Goal: Task Accomplishment & Management: Use online tool/utility

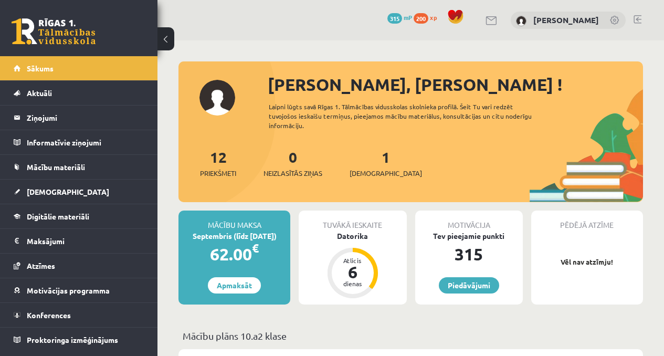
click at [364, 156] on div "1 Ieskaites" at bounding box center [385, 162] width 72 height 33
click at [367, 169] on span "[DEMOGRAPHIC_DATA]" at bounding box center [385, 173] width 72 height 10
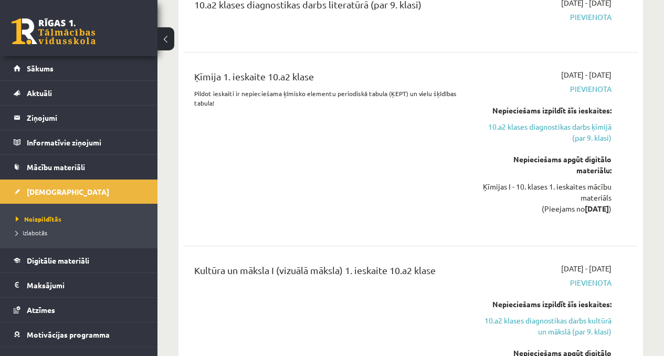
scroll to position [674, 0]
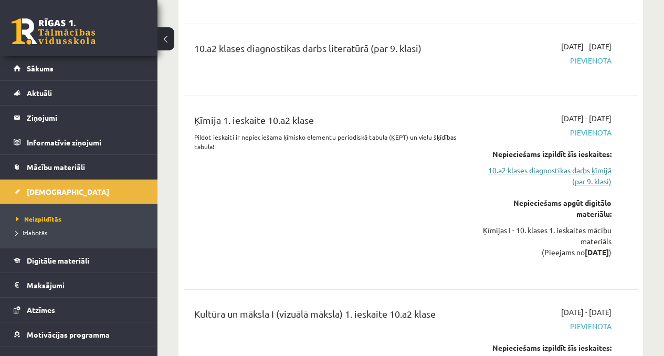
click at [578, 165] on link "10.a2 klases diagnostikas darbs ķīmijā (par 9. klasi)" at bounding box center [547, 176] width 129 height 22
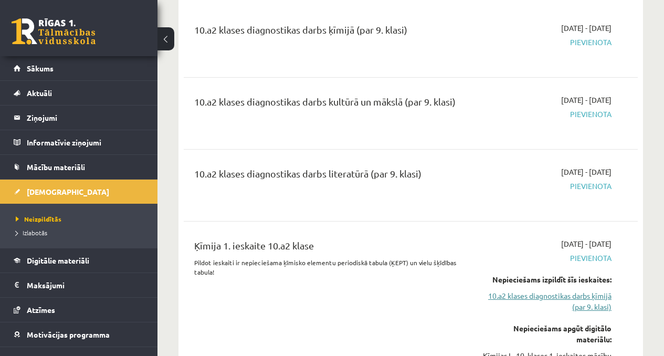
click at [581, 290] on link "10.a2 klases diagnostikas darbs ķīmijā (par 9. klasi)" at bounding box center [547, 301] width 129 height 22
click at [563, 292] on link "10.a2 klases diagnostikas darbs ķīmijā (par 9. klasi)" at bounding box center [547, 301] width 129 height 22
click at [586, 290] on link "10.a2 klases diagnostikas darbs ķīmijā (par 9. klasi)" at bounding box center [547, 301] width 129 height 22
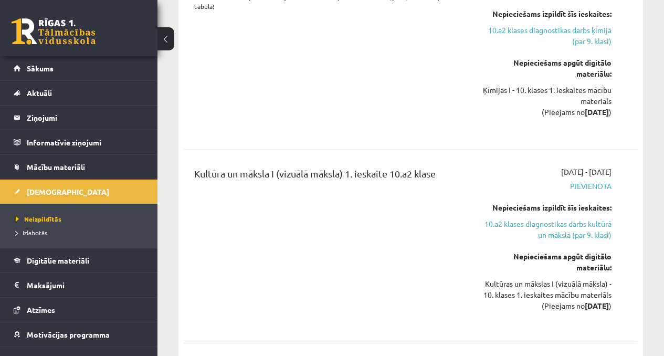
scroll to position [818, 0]
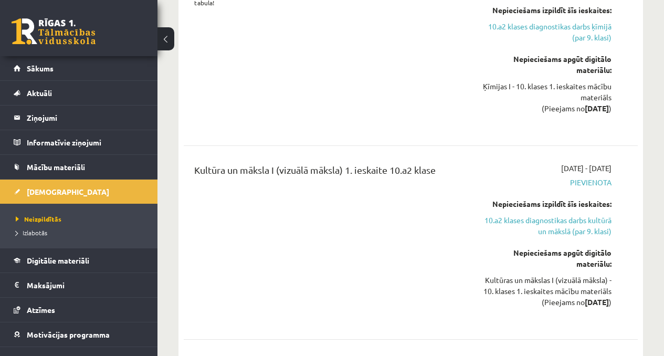
click at [596, 279] on div "Kultūras un mākslas I (vizuālā māksla) - 10. klases 1. ieskaites mācību materiā…" at bounding box center [547, 290] width 129 height 33
click at [610, 279] on div "Kultūras un mākslas I (vizuālā māksla) - 10. klases 1. ieskaites mācību materiā…" at bounding box center [547, 290] width 129 height 33
click at [621, 283] on div "Kultūra un māksla I (vizuālā māksla) 1. ieskaite 10.a2 klase 2025-09-16 - 2025-…" at bounding box center [410, 243] width 433 height 160
click at [567, 217] on link "10.a2 klases diagnostikas darbs kultūrā un mākslā (par 9. klasi)" at bounding box center [547, 226] width 129 height 22
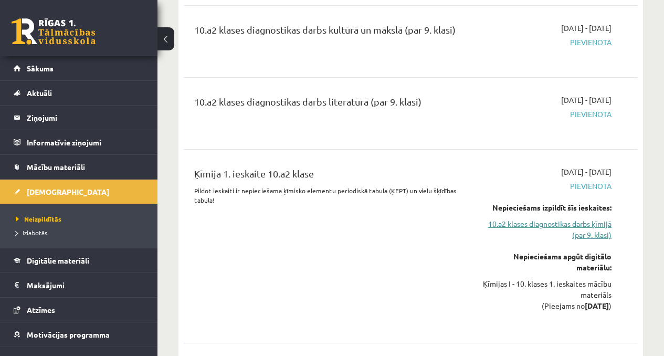
click at [585, 222] on link "10.a2 klases diagnostikas darbs ķīmijā (par 9. klasi)" at bounding box center [547, 229] width 129 height 22
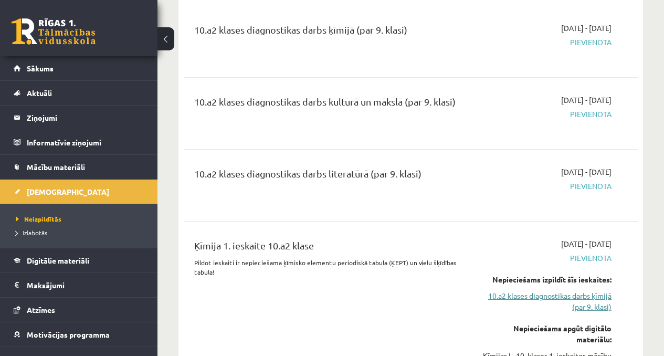
click at [586, 290] on link "10.a2 klases diagnostikas darbs ķīmijā (par 9. klasi)" at bounding box center [547, 301] width 129 height 22
click at [586, 306] on div "2025-09-16 - 2025-09-30 Pievienota Nepieciešams izpildīt šīs ieskaites: 10.a2 k…" at bounding box center [547, 318] width 144 height 160
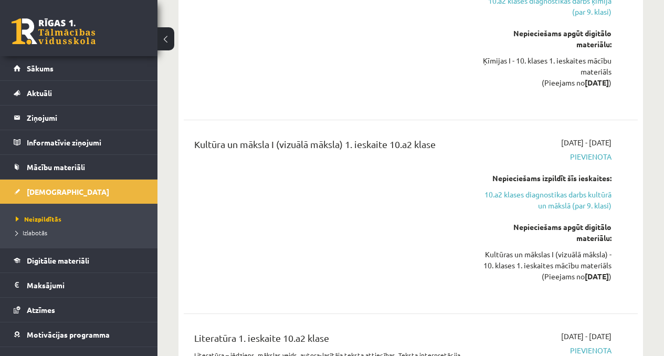
scroll to position [919, 0]
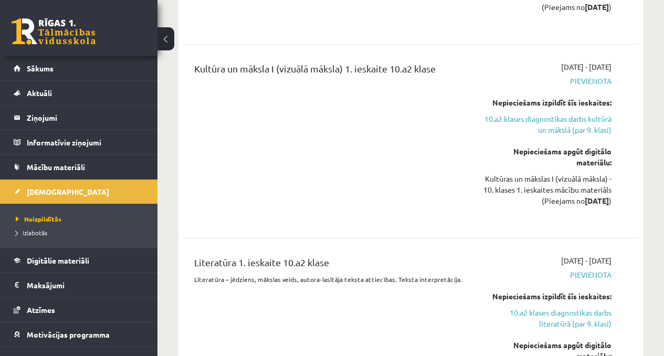
click at [579, 303] on div "Nepieciešams izpildīt šīs ieskaites: 10.a2 klases diagnostikas darbs literatūrā…" at bounding box center [547, 310] width 129 height 38
click at [577, 314] on link "10.a2 klases diagnostikas darbs literatūrā (par 9. klasi)" at bounding box center [547, 318] width 129 height 22
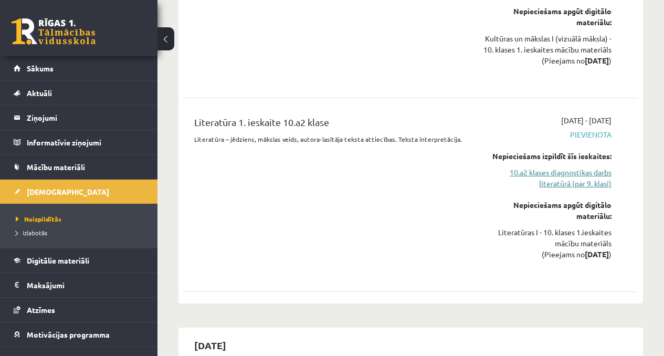
click at [577, 186] on link "10.a2 klases diagnostikas darbs literatūrā (par 9. klasi)" at bounding box center [547, 178] width 129 height 22
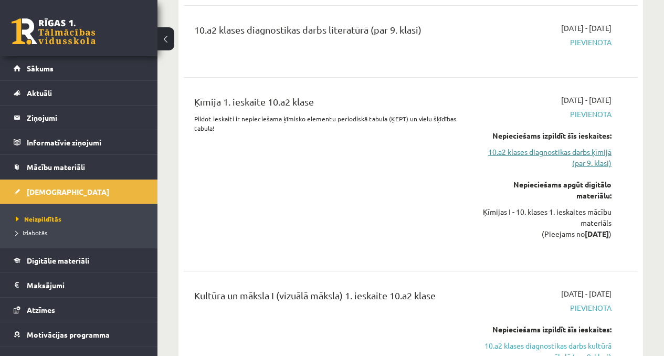
click at [590, 146] on link "10.a2 klases diagnostikas darbs ķīmijā (par 9. klasi)" at bounding box center [547, 157] width 129 height 22
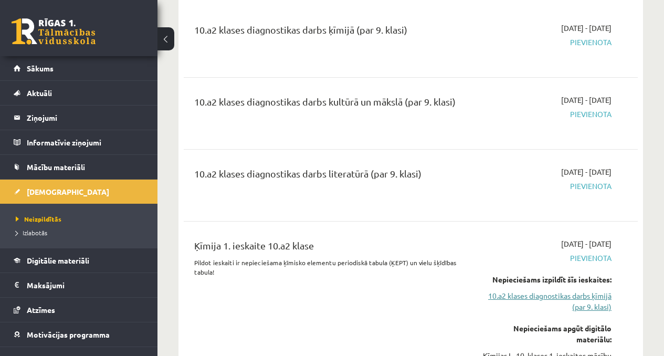
click at [582, 290] on link "10.a2 klases diagnostikas darbs ķīmijā (par 9. klasi)" at bounding box center [547, 301] width 129 height 22
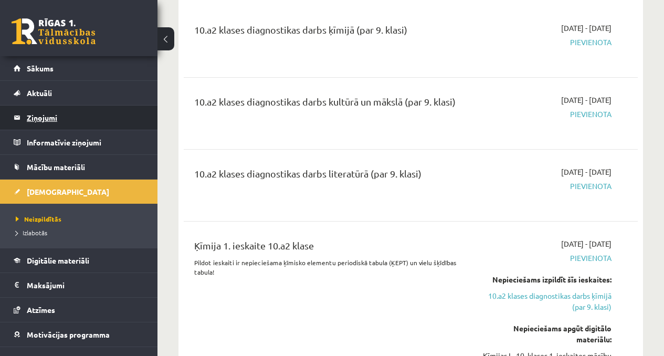
click at [93, 123] on legend "Ziņojumi 0" at bounding box center [86, 117] width 118 height 24
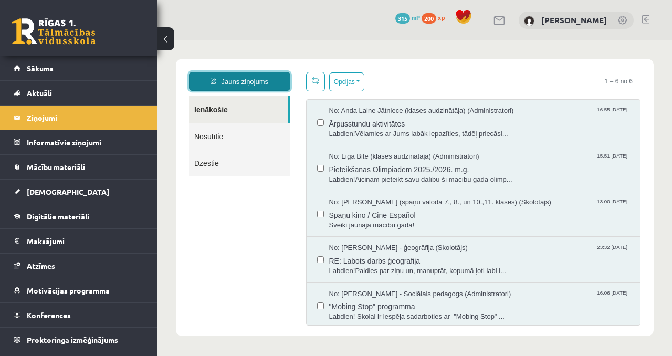
click at [269, 82] on link "Jauns ziņojums" at bounding box center [239, 81] width 101 height 19
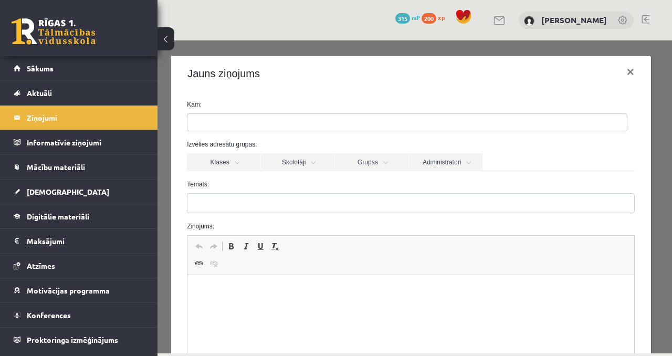
click at [237, 153] on div "Izvēlies adresātu grupas: Klases Skolotāji Grupas Administratori 10.a2 klase Il…" at bounding box center [410, 155] width 463 height 31
click at [236, 157] on link "Klases" at bounding box center [223, 162] width 73 height 18
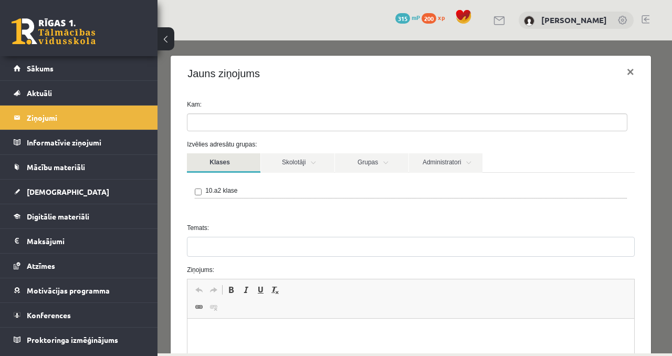
click at [246, 164] on link "Klases" at bounding box center [223, 162] width 73 height 19
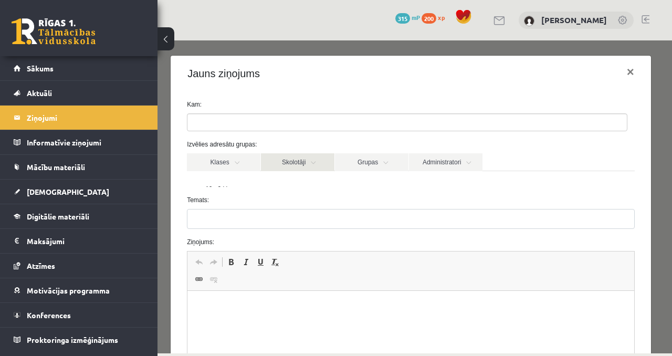
click at [295, 169] on link "Skolotāji" at bounding box center [297, 162] width 73 height 18
click at [289, 170] on link "Skolotāji" at bounding box center [297, 162] width 73 height 18
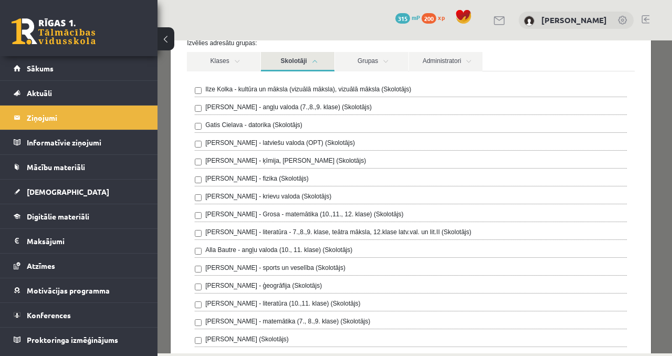
scroll to position [88, 0]
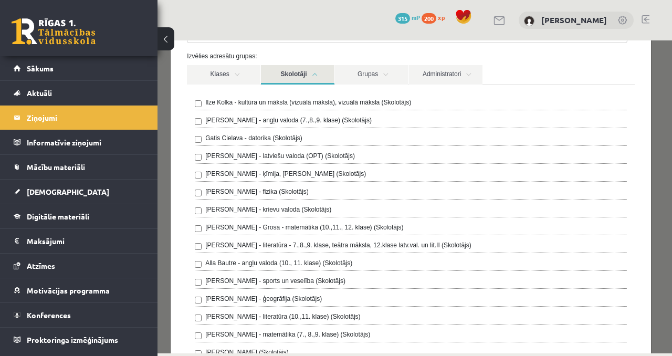
click at [322, 77] on link "Skolotāji" at bounding box center [297, 74] width 73 height 19
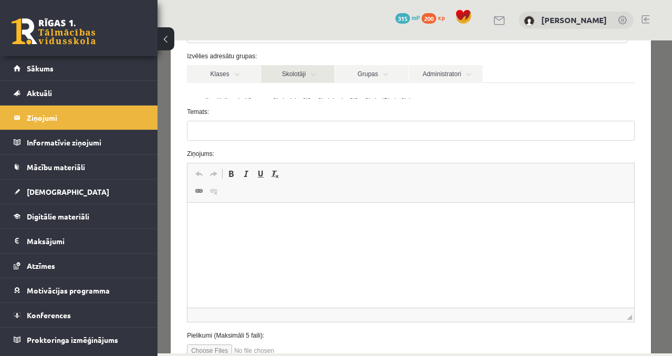
click at [322, 77] on link "Skolotāji" at bounding box center [297, 74] width 73 height 18
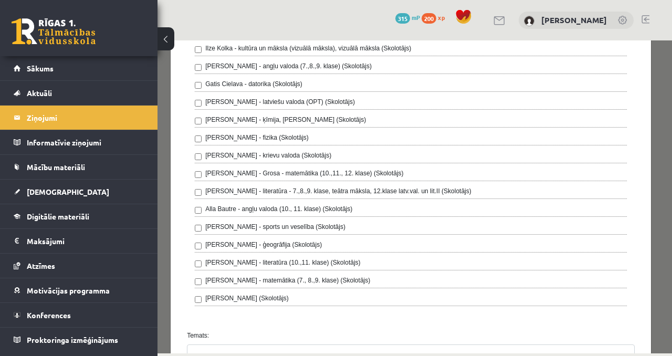
scroll to position [91, 0]
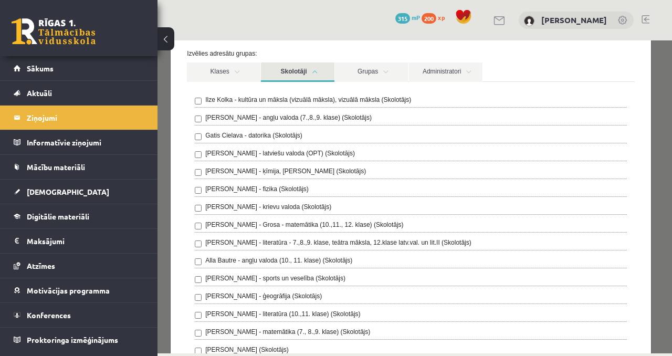
click at [315, 71] on link "Skolotāji" at bounding box center [297, 71] width 73 height 19
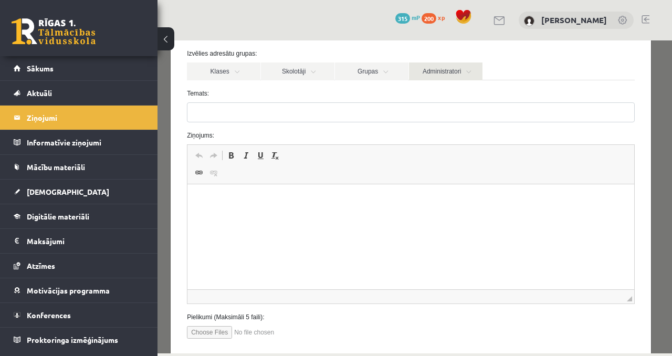
click at [447, 67] on link "Administratori" at bounding box center [445, 71] width 73 height 18
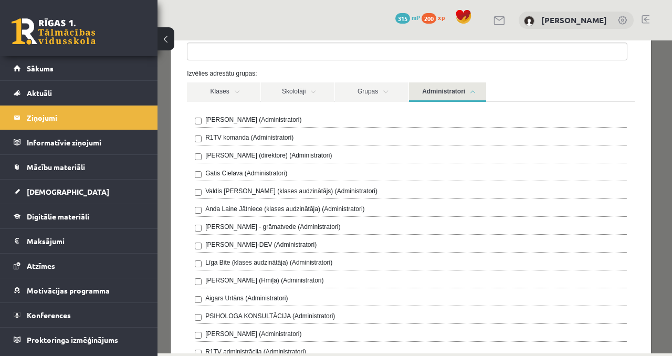
scroll to position [55, 0]
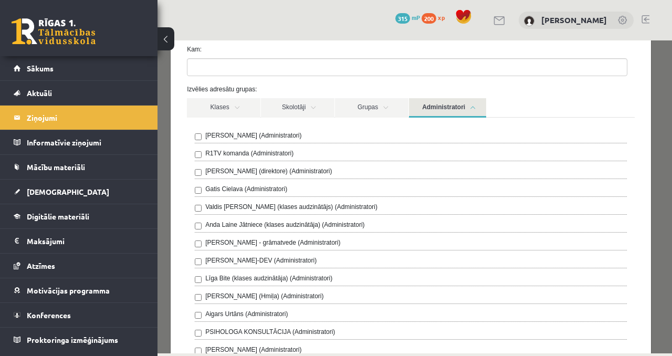
click at [454, 102] on link "Administratori" at bounding box center [447, 107] width 77 height 19
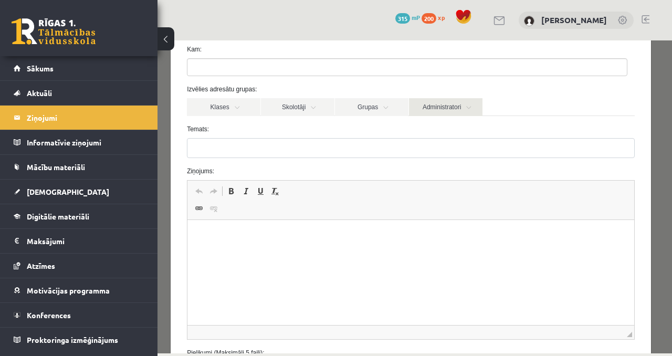
click at [454, 102] on link "Administratori" at bounding box center [445, 107] width 73 height 18
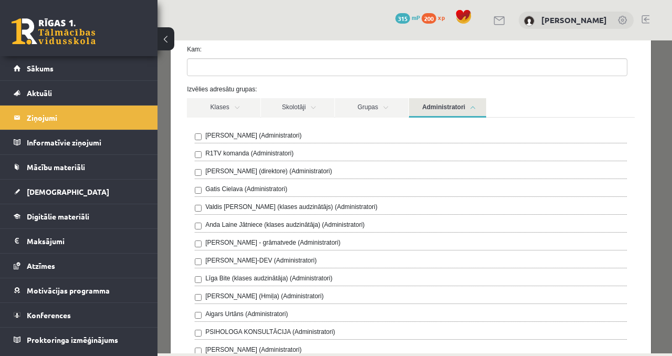
click at [223, 155] on label "R1TV komanda (Administratori)" at bounding box center [249, 153] width 88 height 9
click at [414, 112] on link "Administratori" at bounding box center [447, 107] width 77 height 19
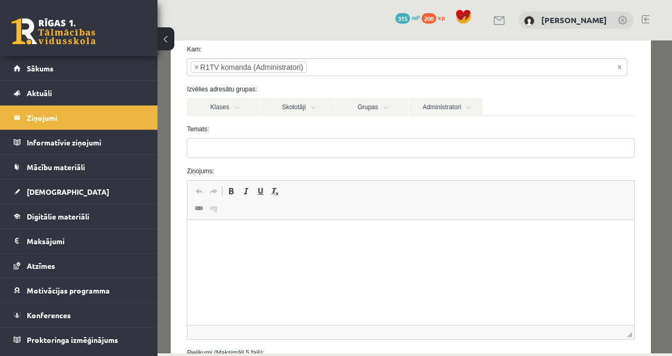
click at [196, 67] on span "×" at bounding box center [196, 67] width 4 height 10
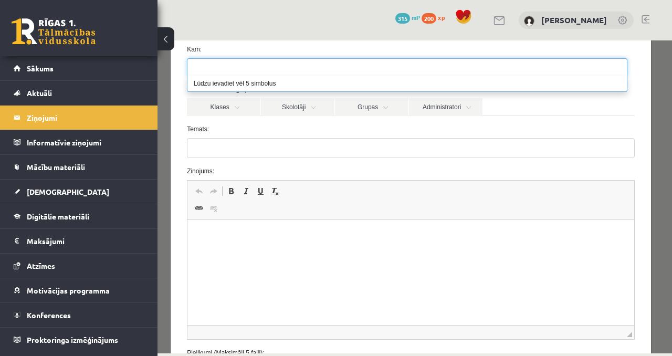
click at [215, 122] on form "**********" at bounding box center [410, 210] width 463 height 330
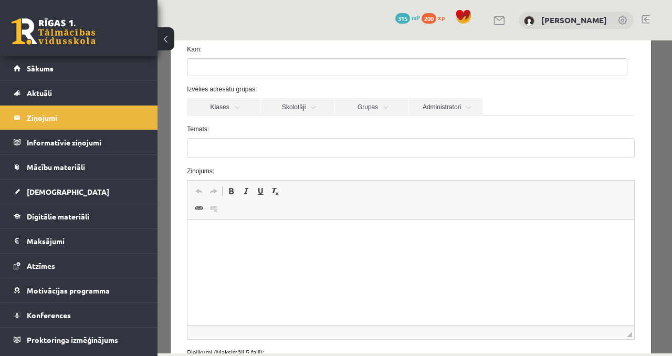
click at [164, 40] on button at bounding box center [165, 38] width 17 height 23
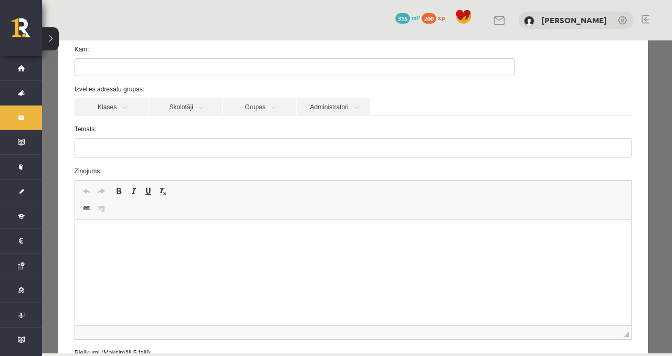
click at [0, 0] on legend "Ziņojumi 0" at bounding box center [0, 0] width 0 height 0
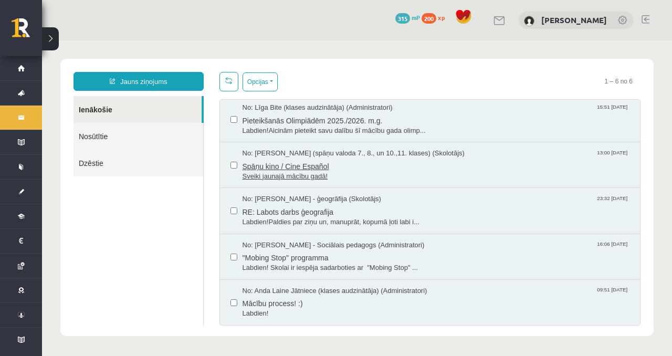
scroll to position [0, 0]
click at [369, 305] on span "Mācību process! :)" at bounding box center [435, 301] width 387 height 13
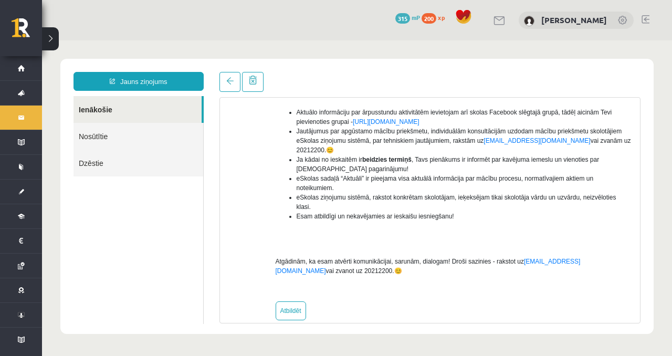
scroll to position [236, 0]
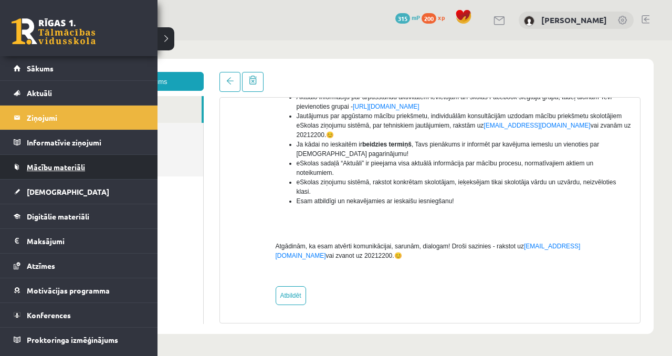
click at [74, 177] on link "Mācību materiāli" at bounding box center [79, 167] width 131 height 24
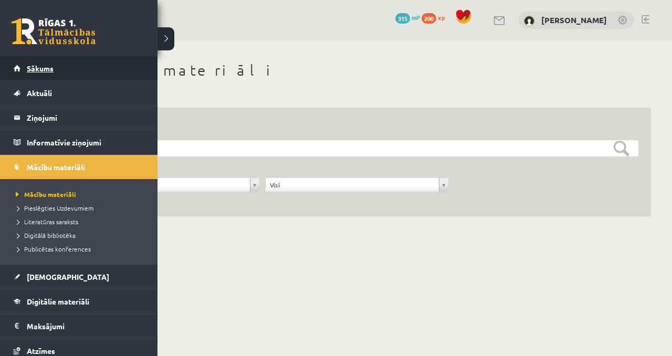
click at [34, 72] on link "Sākums" at bounding box center [79, 68] width 131 height 24
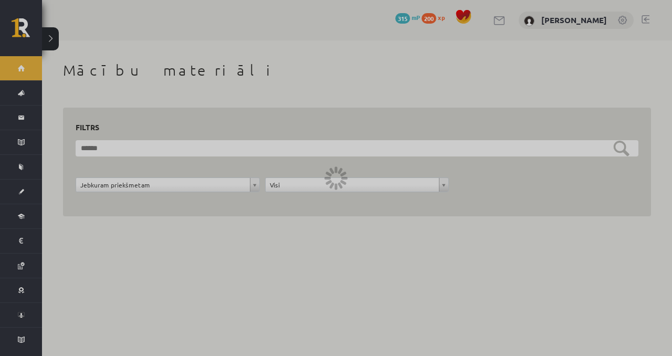
click at [34, 72] on div at bounding box center [336, 178] width 672 height 356
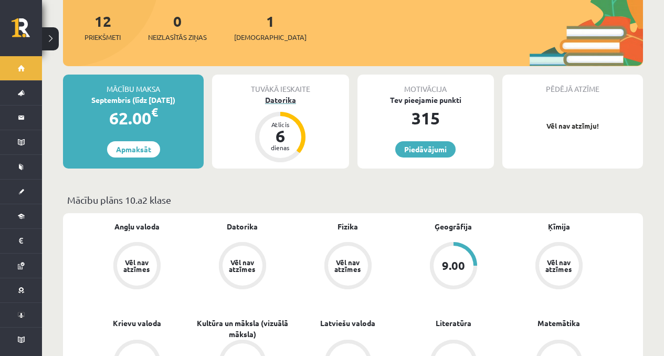
scroll to position [107, 0]
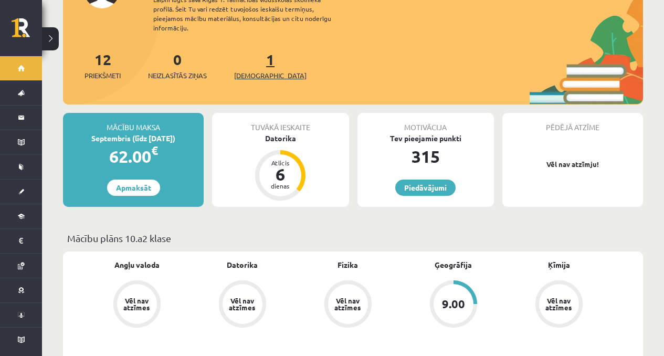
click at [248, 70] on span "[DEMOGRAPHIC_DATA]" at bounding box center [270, 75] width 72 height 10
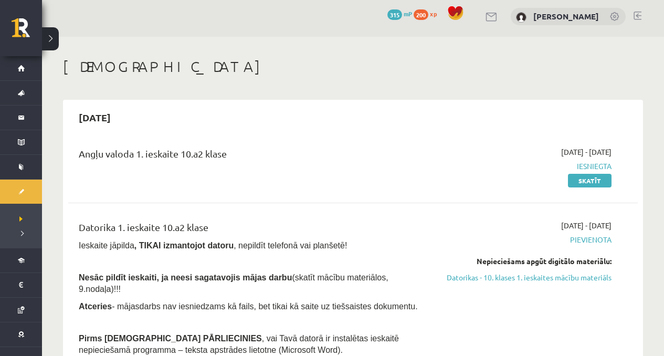
scroll to position [4, 0]
click at [531, 280] on link "Datorikas - 10. klases 1. ieskaites mācību materiāls" at bounding box center [527, 276] width 167 height 11
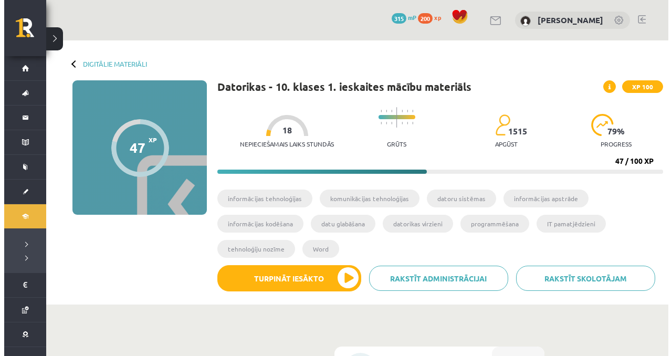
scroll to position [190, 0]
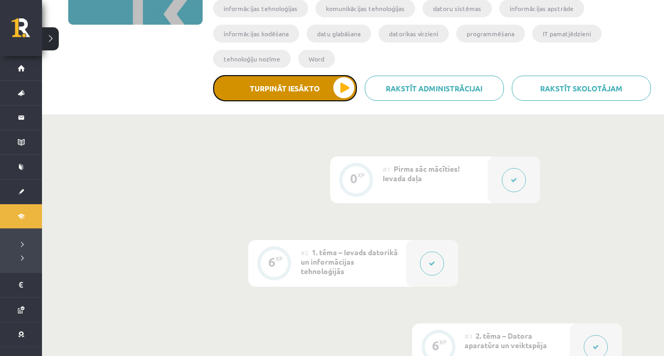
click at [272, 87] on button "Turpināt iesākto" at bounding box center [285, 88] width 144 height 26
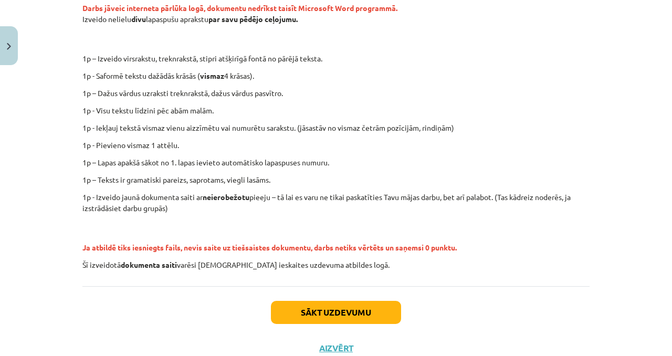
scroll to position [238, 0]
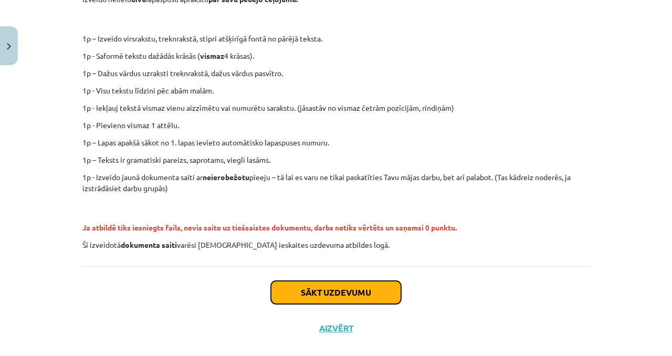
click at [293, 292] on button "Sākt uzdevumu" at bounding box center [336, 292] width 130 height 23
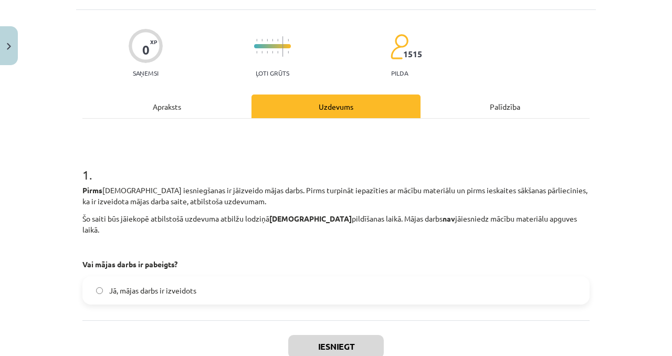
scroll to position [109, 0]
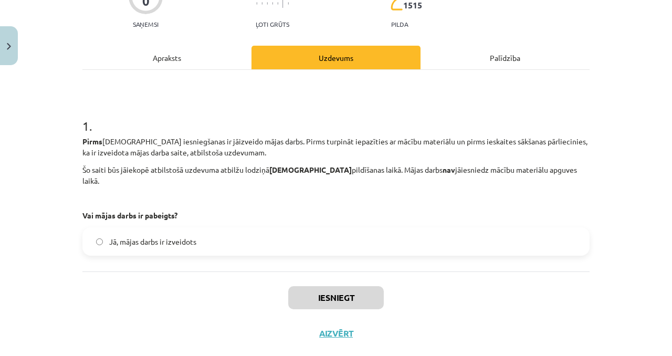
click at [173, 62] on div "Apraksts" at bounding box center [166, 58] width 169 height 24
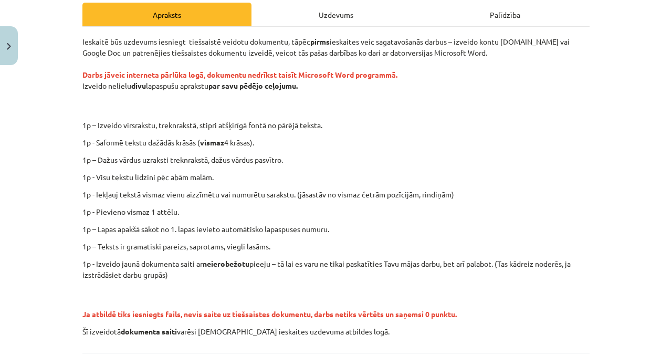
scroll to position [153, 0]
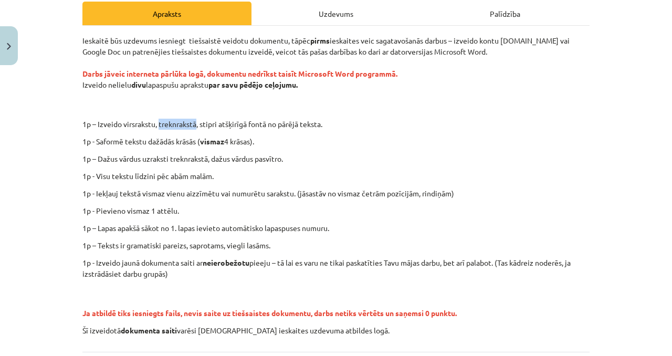
drag, startPoint x: 156, startPoint y: 124, endPoint x: 194, endPoint y: 124, distance: 37.8
click at [194, 124] on p "1p – Izveido virsrakstu, treknrakstā, stipri atšķirīgā fontā no pārējā teksta." at bounding box center [371, 124] width 458 height 11
click at [323, 136] on p "1p - Saformē tekstu dažādās krāsās ( vismaz 4 krāsas)." at bounding box center [335, 141] width 507 height 11
drag, startPoint x: 205, startPoint y: 157, endPoint x: 167, endPoint y: 158, distance: 37.8
click at [167, 158] on p "1p – Dažus vārdus uzraksti treknrakstā, dažus vārdus pasvītro." at bounding box center [335, 158] width 507 height 11
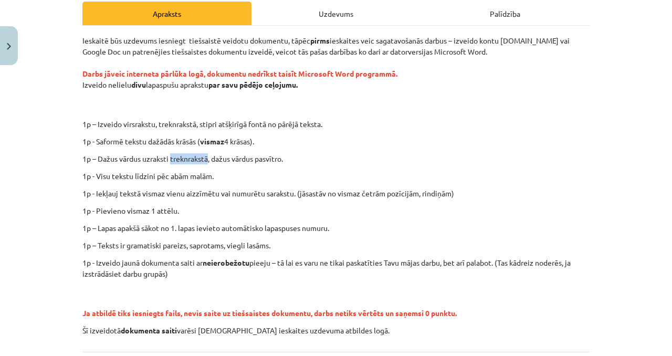
copy p "treknrakstā"
click at [397, 126] on p "1p – Izveido virsrakstu, treknrakstā, stipri atšķirīgā fontā no pārējā teksta." at bounding box center [371, 124] width 458 height 11
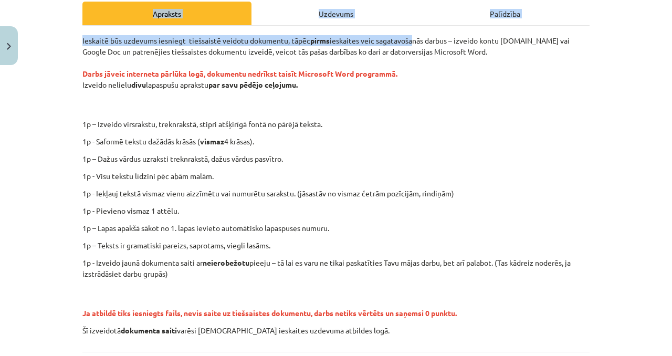
drag, startPoint x: 415, startPoint y: 39, endPoint x: 6, endPoint y: -64, distance: 422.0
